Goal: Information Seeking & Learning: Learn about a topic

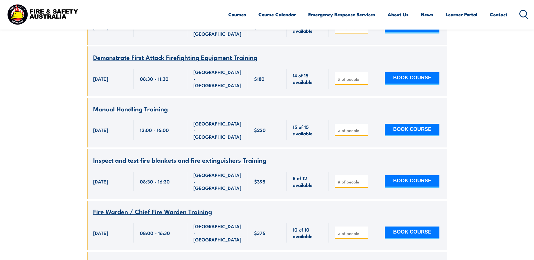
scroll to position [1408, 0]
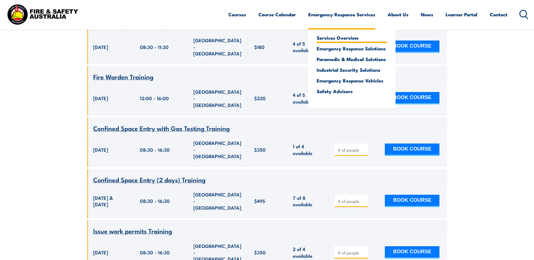
click at [338, 36] on link "Services Overview" at bounding box center [352, 37] width 70 height 5
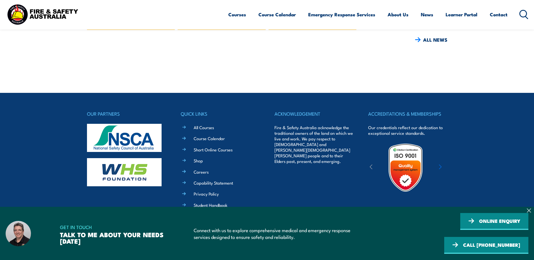
scroll to position [2021, 0]
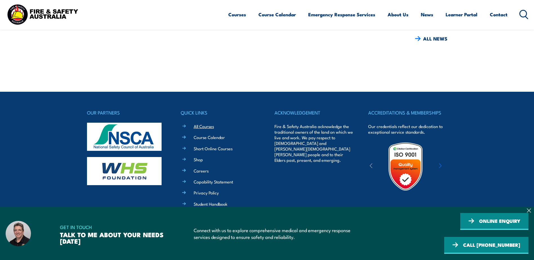
click at [203, 123] on link "All Courses" at bounding box center [204, 126] width 20 height 6
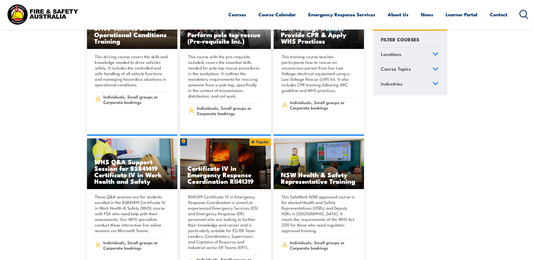
scroll to position [1351, 0]
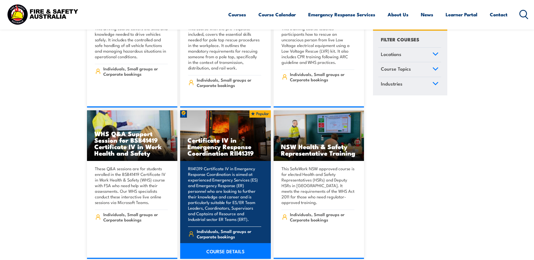
click at [225, 137] on h3 "Certificate IV in Emergency Response Coordination RII41319" at bounding box center [225, 146] width 76 height 19
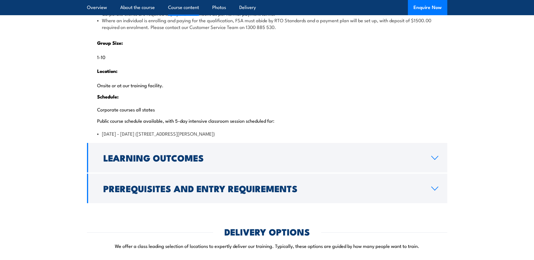
scroll to position [1126, 0]
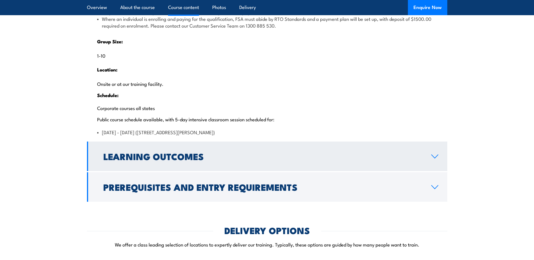
click at [432, 159] on icon at bounding box center [435, 156] width 8 height 5
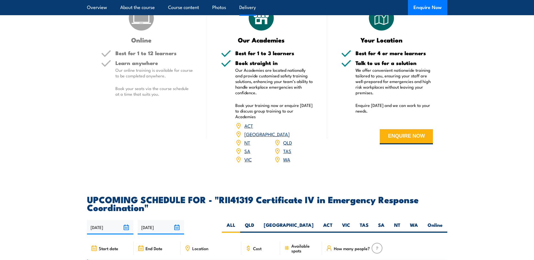
scroll to position [1039, 0]
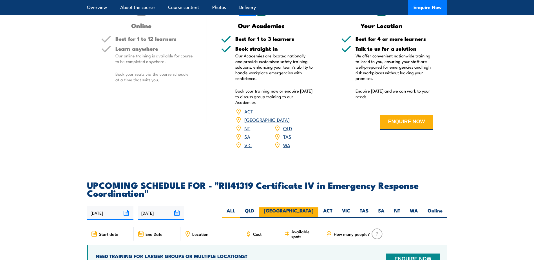
click at [309, 218] on label "NSW" at bounding box center [288, 212] width 59 height 11
click at [314, 211] on input "NSW" at bounding box center [316, 209] width 4 height 4
radio input "true"
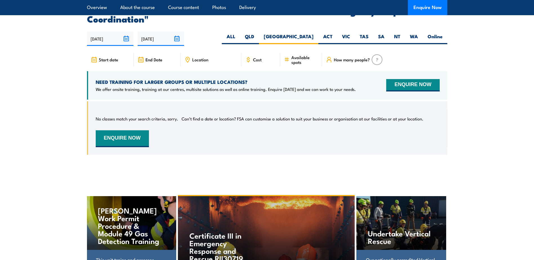
scroll to position [1561, 0]
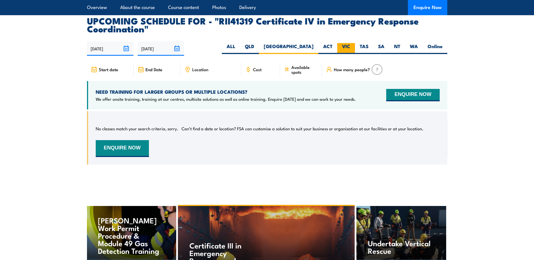
click at [345, 54] on label "VIC" at bounding box center [346, 48] width 18 height 11
click at [350, 47] on input "VIC" at bounding box center [352, 45] width 4 height 4
radio input "true"
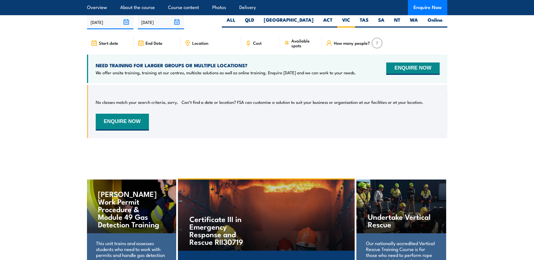
scroll to position [1589, 0]
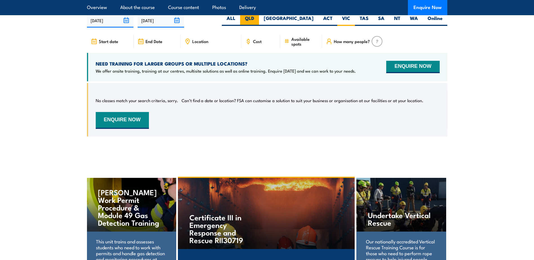
click at [259, 26] on label "QLD" at bounding box center [249, 20] width 19 height 11
click at [258, 19] on input "QLD" at bounding box center [256, 17] width 4 height 4
radio input "true"
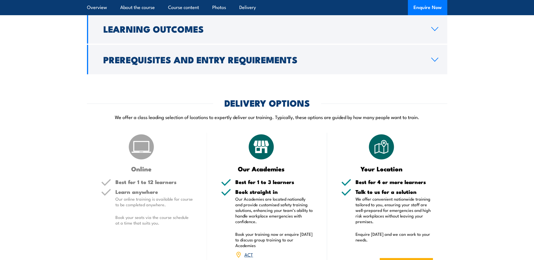
scroll to position [1252, 0]
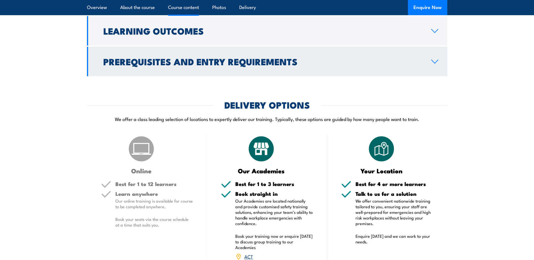
click at [433, 64] on icon at bounding box center [435, 61] width 8 height 5
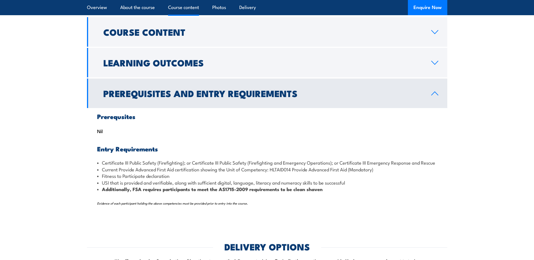
scroll to position [743, 0]
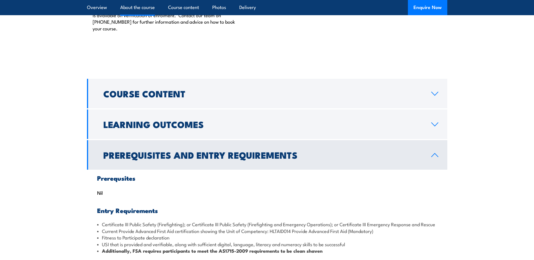
click at [430, 170] on link "Prerequisites and Entry Requirements" at bounding box center [267, 155] width 360 height 30
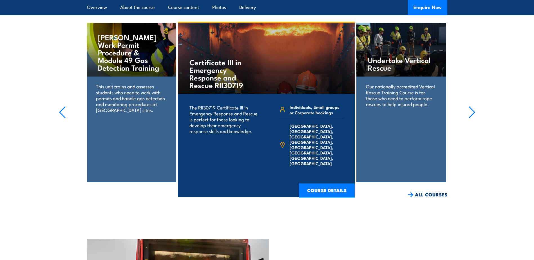
scroll to position [1334, 0]
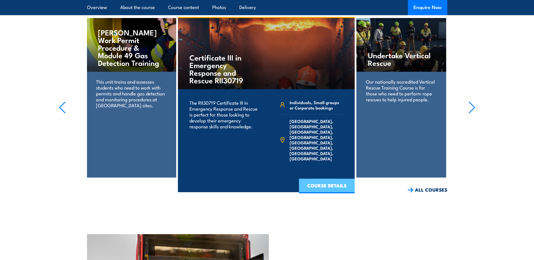
click at [329, 193] on link "COURSE DETAILS" at bounding box center [327, 186] width 56 height 15
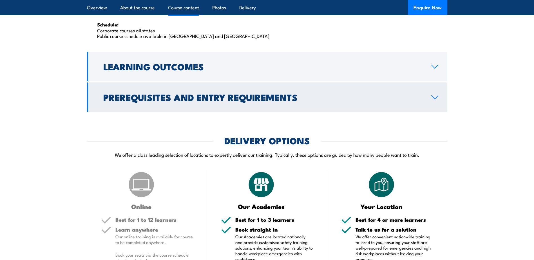
scroll to position [957, 0]
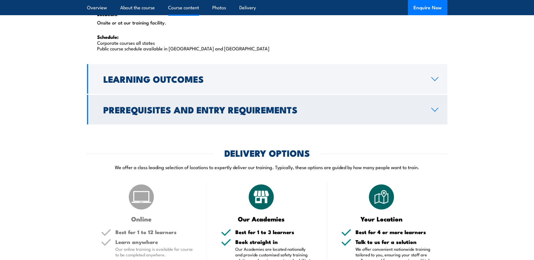
click at [434, 109] on icon at bounding box center [435, 110] width 8 height 5
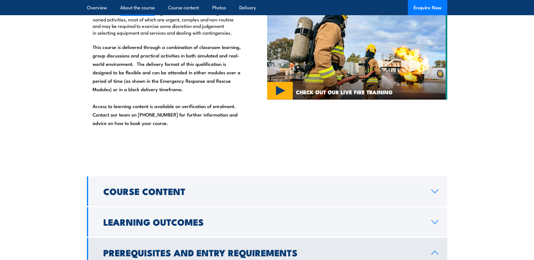
scroll to position [412, 0]
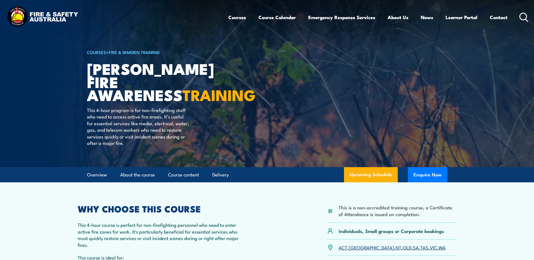
click at [274, 221] on div "This is a non-accredited training course, a Certificate of Attendance is issued…" at bounding box center [267, 254] width 379 height 99
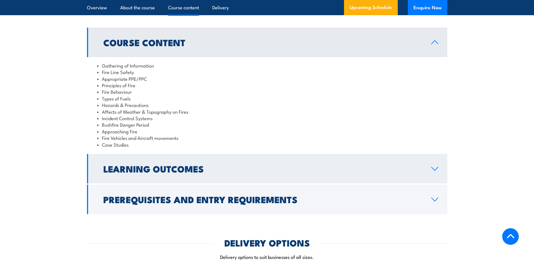
scroll to position [479, 0]
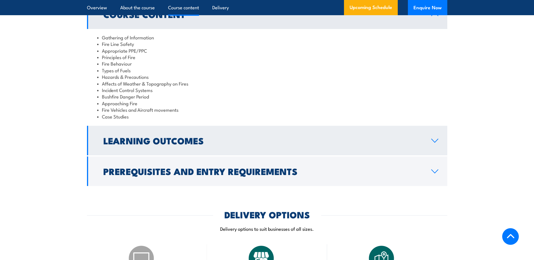
click at [437, 131] on link "Learning Outcomes" at bounding box center [267, 141] width 360 height 30
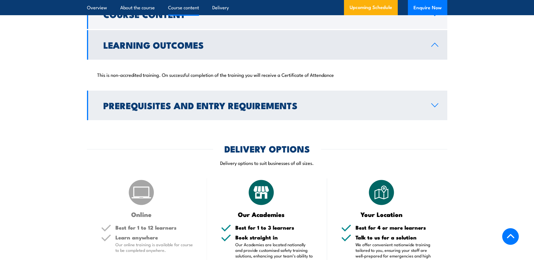
click at [434, 96] on link "Prerequisites and Entry Requirements" at bounding box center [267, 106] width 360 height 30
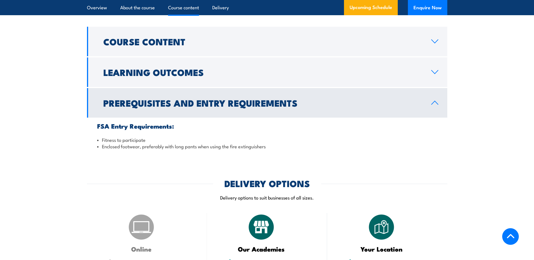
scroll to position [450, 0]
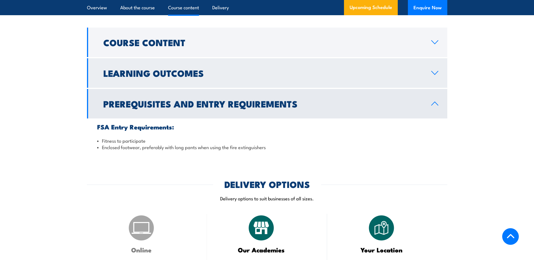
click at [434, 71] on icon at bounding box center [435, 73] width 8 height 5
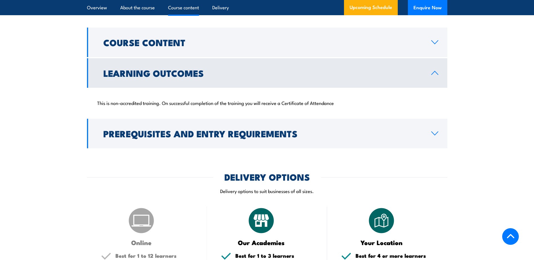
click at [434, 71] on icon at bounding box center [435, 73] width 8 height 5
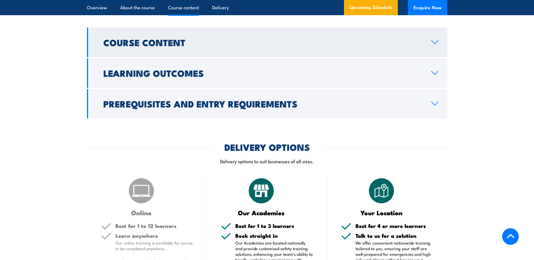
click at [434, 40] on icon at bounding box center [435, 42] width 8 height 5
